Goal: Download file/media

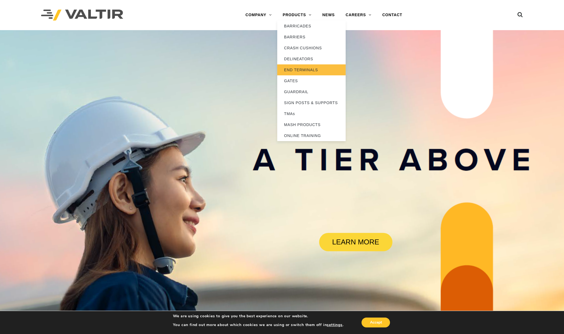
click at [293, 69] on link "END TERMINALS" at bounding box center [311, 69] width 68 height 11
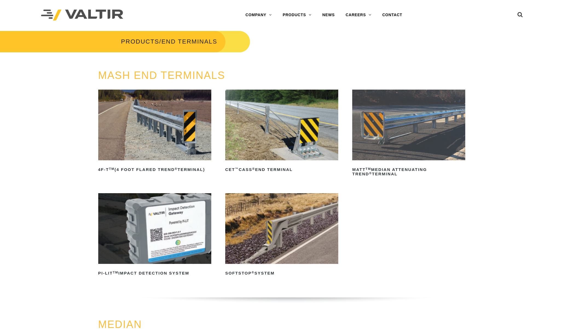
click at [195, 125] on img at bounding box center [154, 125] width 113 height 71
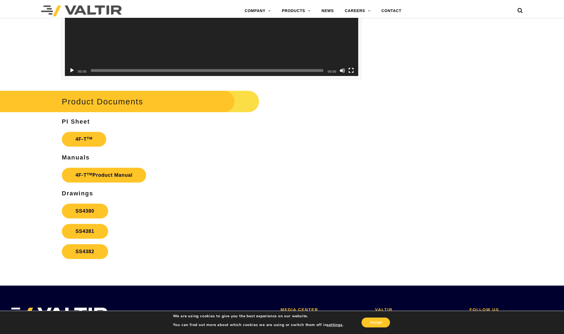
scroll to position [1001, 0]
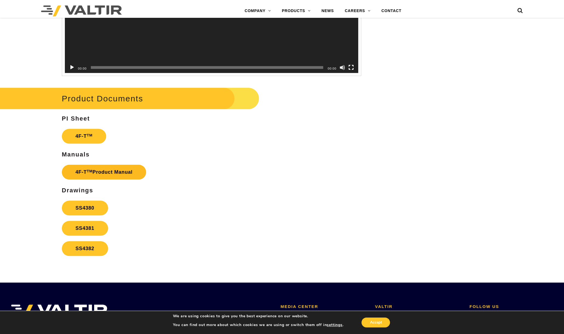
click at [90, 173] on link "4F-T TM Product Manual" at bounding box center [104, 172] width 85 height 15
